Goal: Task Accomplishment & Management: Use online tool/utility

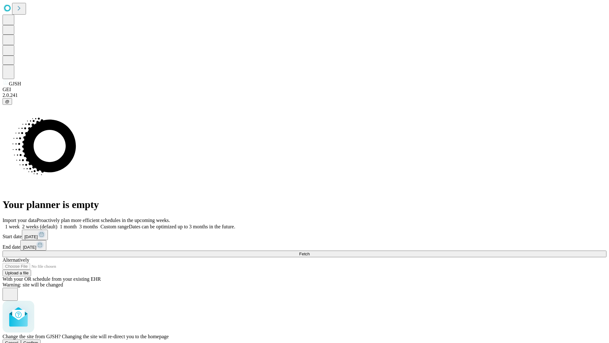
click at [38, 340] on span "Confirm" at bounding box center [30, 342] width 15 height 5
click at [77, 224] on label "1 month" at bounding box center [66, 226] width 19 height 5
click at [310, 251] on span "Fetch" at bounding box center [304, 253] width 10 height 5
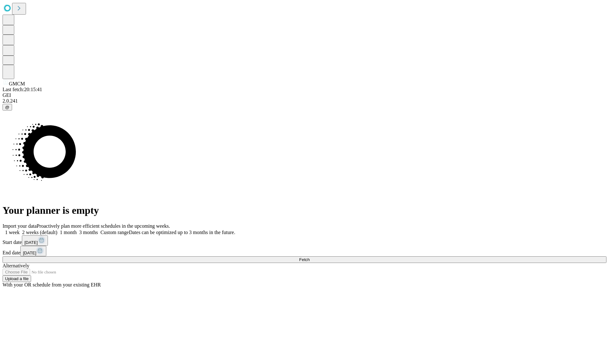
click at [77, 229] on label "1 month" at bounding box center [66, 231] width 19 height 5
click at [310, 257] on span "Fetch" at bounding box center [304, 259] width 10 height 5
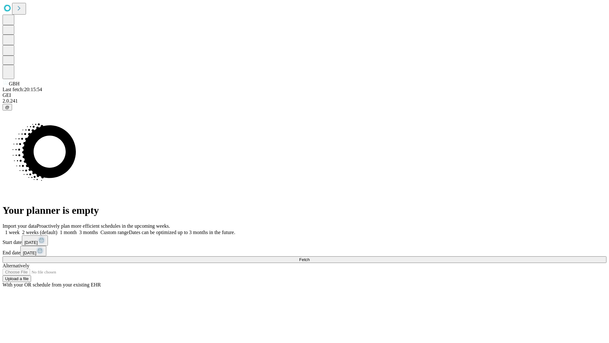
click at [77, 229] on label "1 month" at bounding box center [66, 231] width 19 height 5
click at [310, 257] on span "Fetch" at bounding box center [304, 259] width 10 height 5
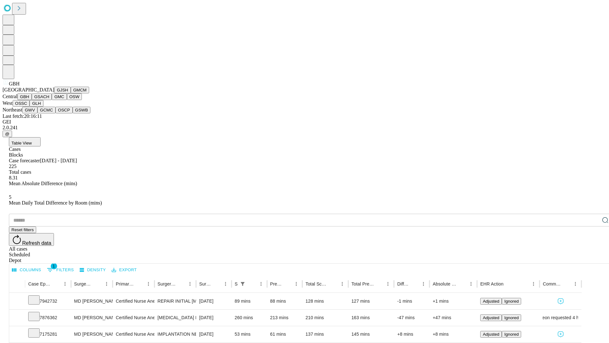
click at [49, 100] on button "GSACH" at bounding box center [42, 96] width 20 height 7
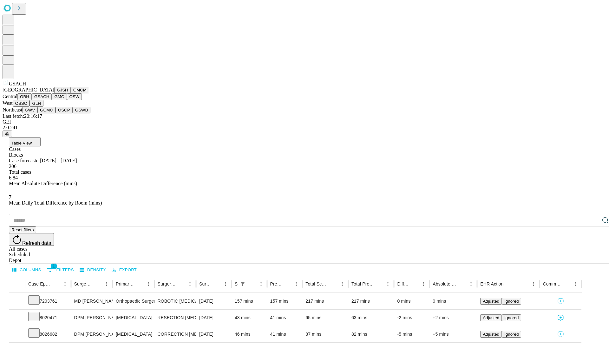
click at [52, 100] on button "GMC" at bounding box center [59, 96] width 15 height 7
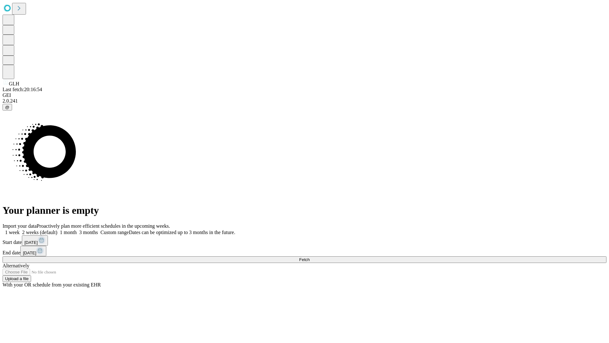
click at [77, 229] on label "1 month" at bounding box center [66, 231] width 19 height 5
click at [310, 257] on span "Fetch" at bounding box center [304, 259] width 10 height 5
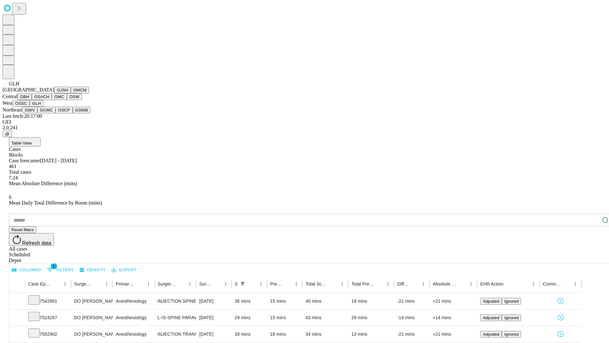
click at [37, 113] on button "GWV" at bounding box center [29, 110] width 15 height 7
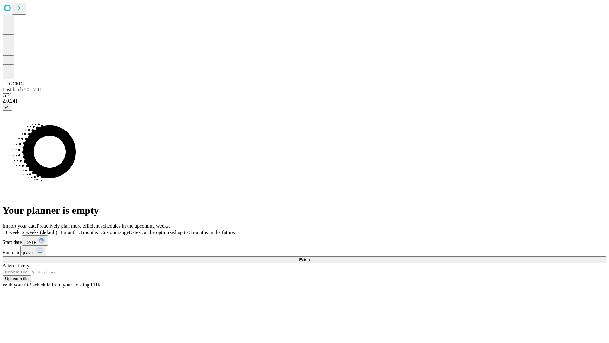
click at [77, 229] on label "1 month" at bounding box center [66, 231] width 19 height 5
click at [310, 257] on span "Fetch" at bounding box center [304, 259] width 10 height 5
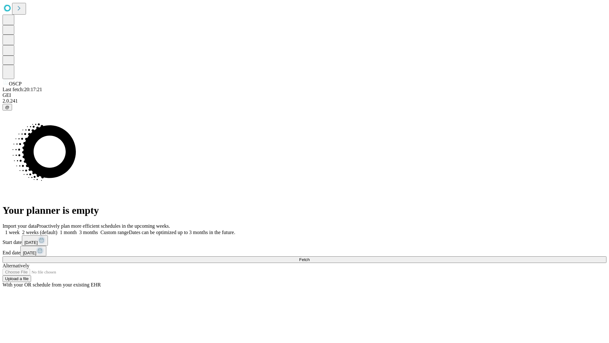
click at [77, 229] on label "1 month" at bounding box center [66, 231] width 19 height 5
click at [310, 257] on span "Fetch" at bounding box center [304, 259] width 10 height 5
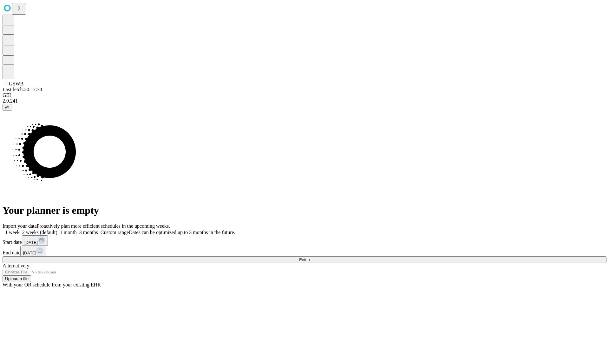
click at [77, 229] on label "1 month" at bounding box center [66, 231] width 19 height 5
click at [310, 257] on span "Fetch" at bounding box center [304, 259] width 10 height 5
